Goal: Transaction & Acquisition: Subscribe to service/newsletter

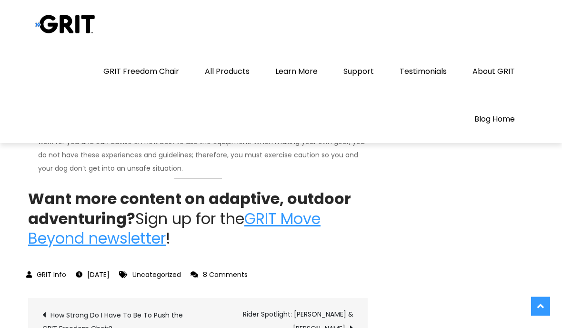
scroll to position [4334, 0]
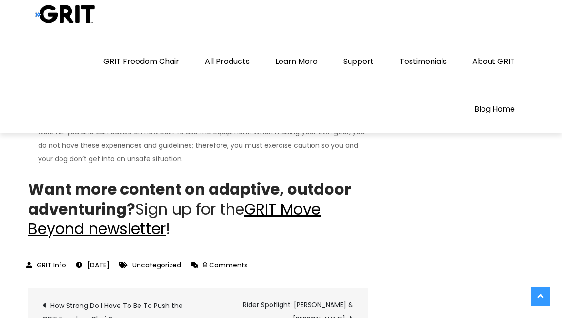
click at [55, 227] on link "GRIT Move Beyond newsletter" at bounding box center [174, 228] width 293 height 41
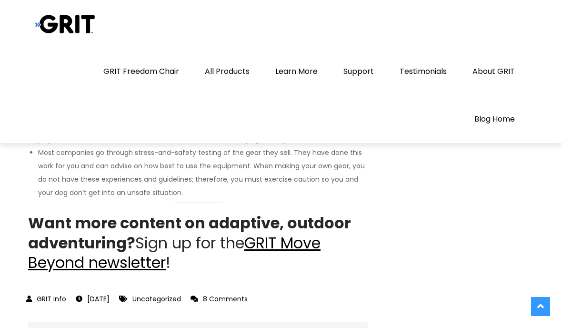
scroll to position [4310, 0]
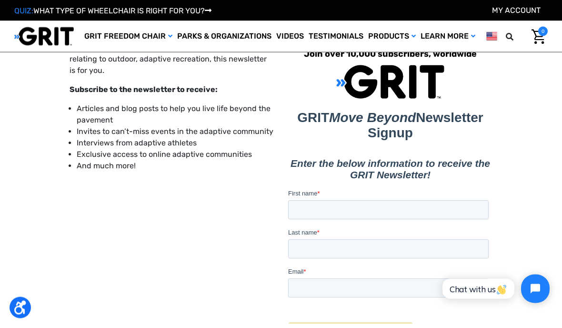
scroll to position [125, 0]
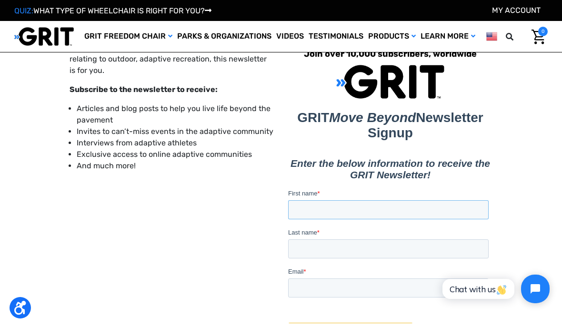
click at [349, 211] on input "First name *" at bounding box center [388, 209] width 201 height 19
type input "Grace and"
type input "Miles"
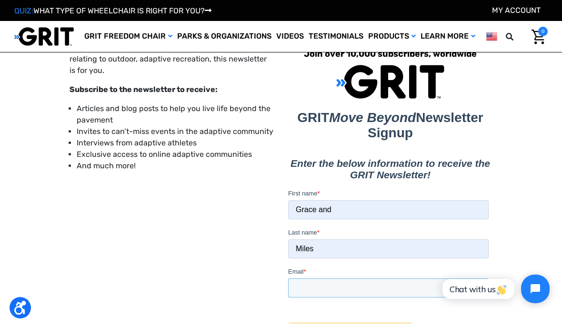
type input "[EMAIL_ADDRESS][DOMAIN_NAME]"
click at [352, 213] on input "Grace and" at bounding box center [388, 209] width 201 height 19
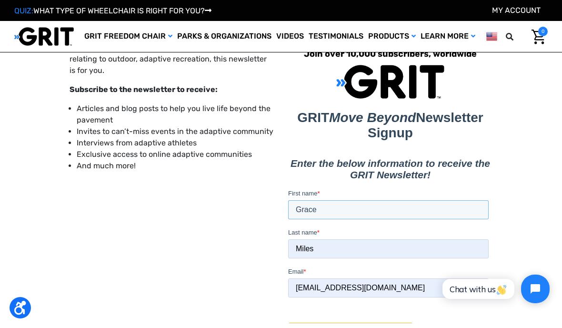
type input "Grace"
click at [459, 239] on input "Miles" at bounding box center [388, 248] width 201 height 19
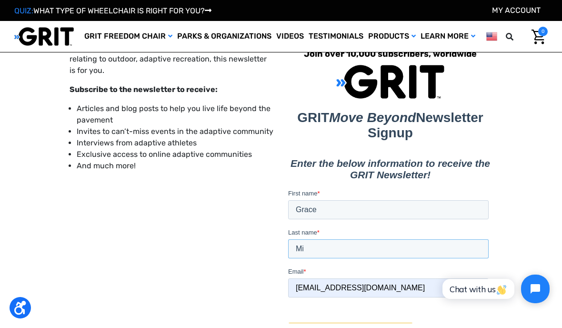
type input "M"
type input "Cleaves"
click at [395, 323] on input "Sign Up for the GRIT Newsletter" at bounding box center [350, 332] width 125 height 19
